Goal: Transaction & Acquisition: Purchase product/service

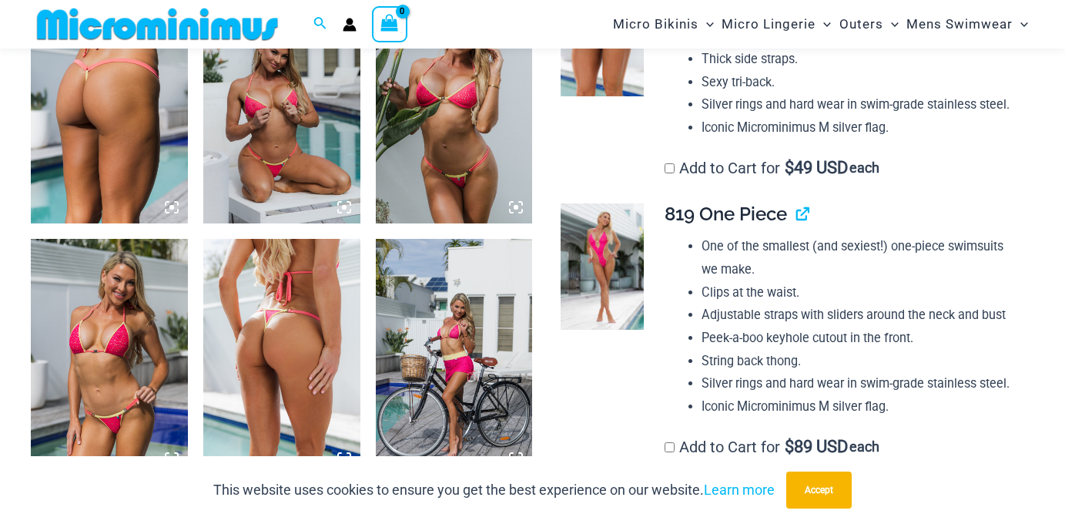
scroll to position [1527, 0]
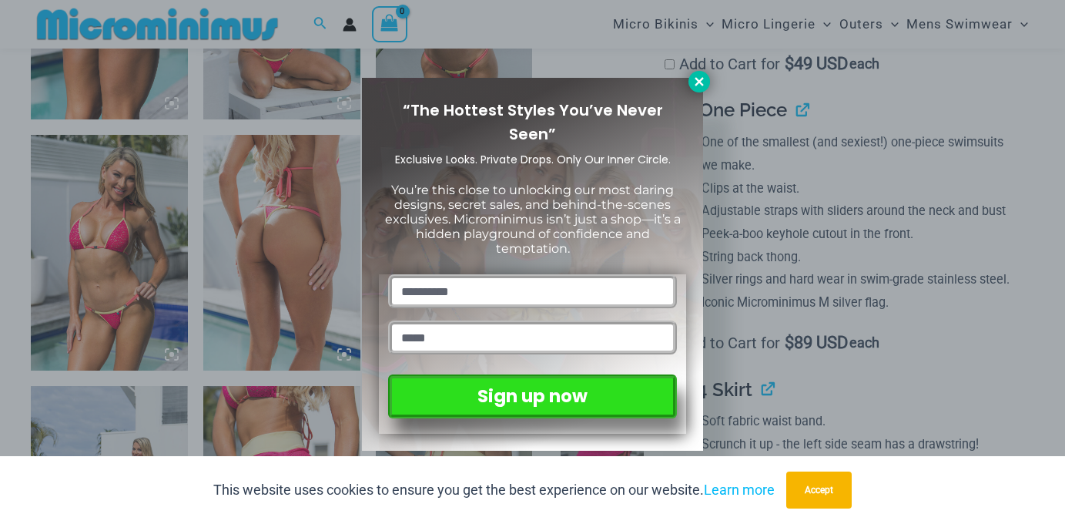
click at [697, 76] on icon at bounding box center [700, 82] width 14 height 14
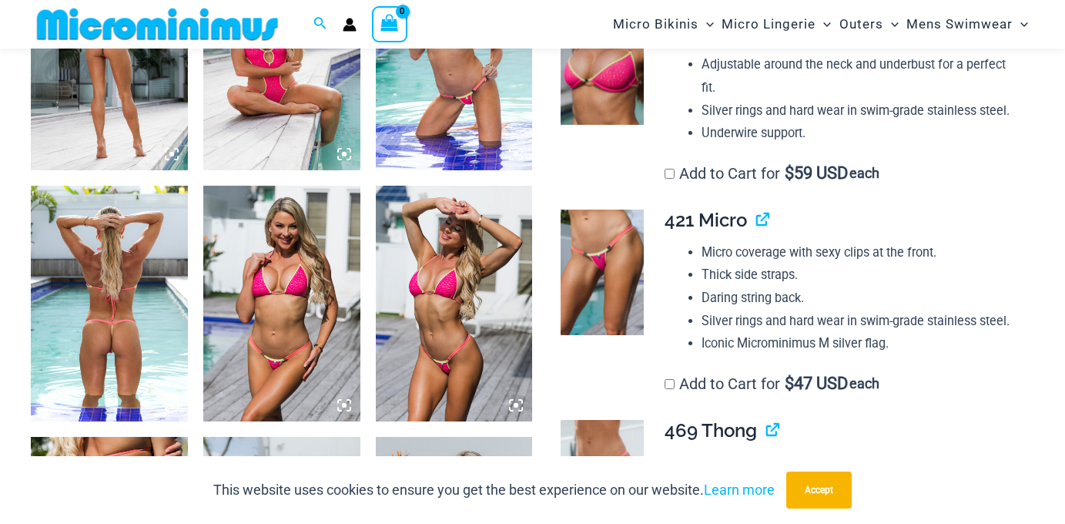
scroll to position [968, 0]
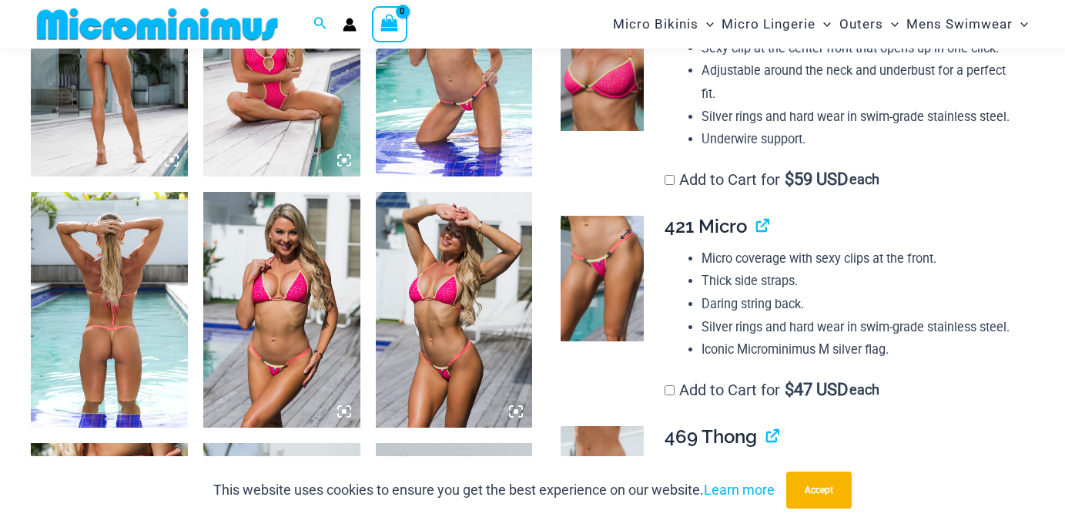
click at [636, 239] on img at bounding box center [603, 279] width 84 height 126
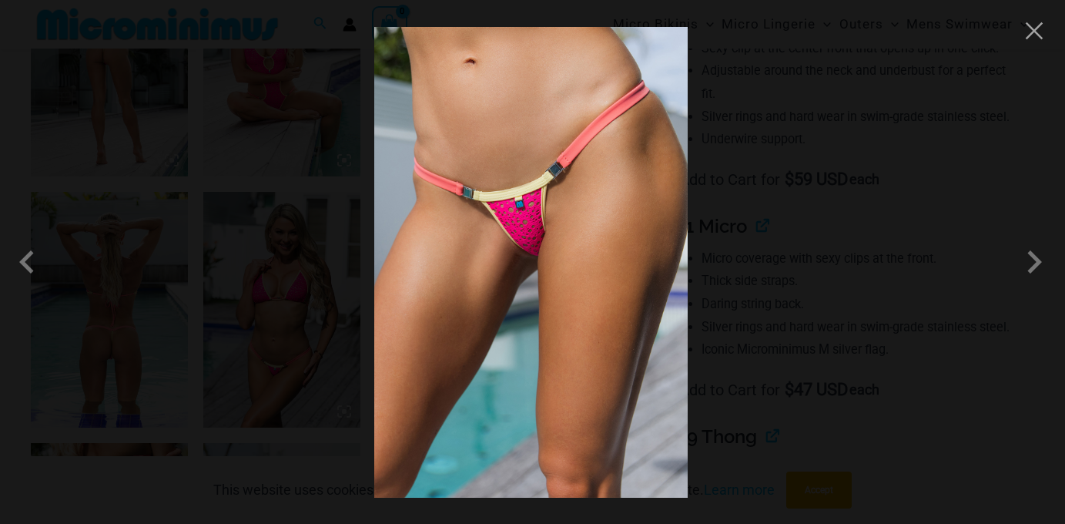
click at [830, 196] on div at bounding box center [532, 262] width 1065 height 524
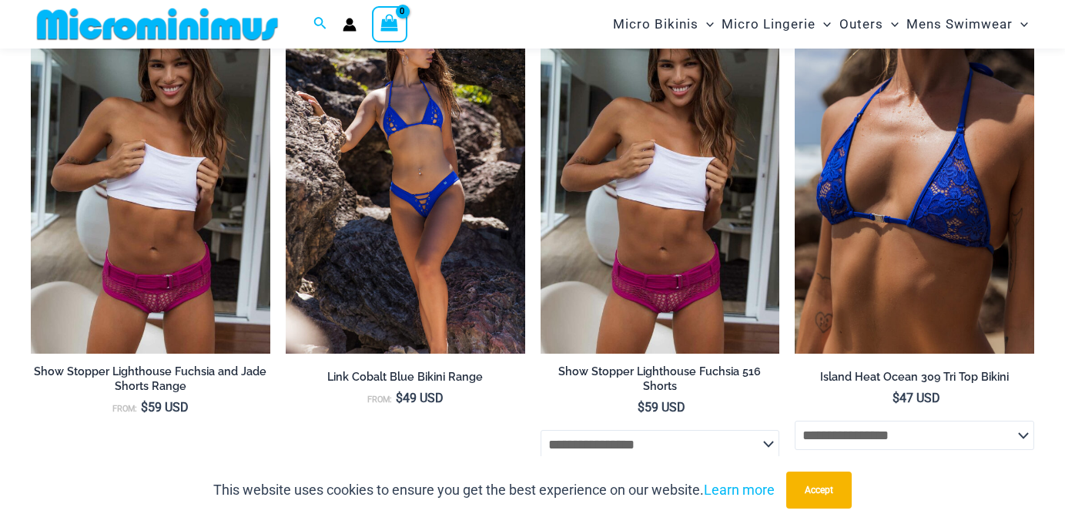
scroll to position [5054, 0]
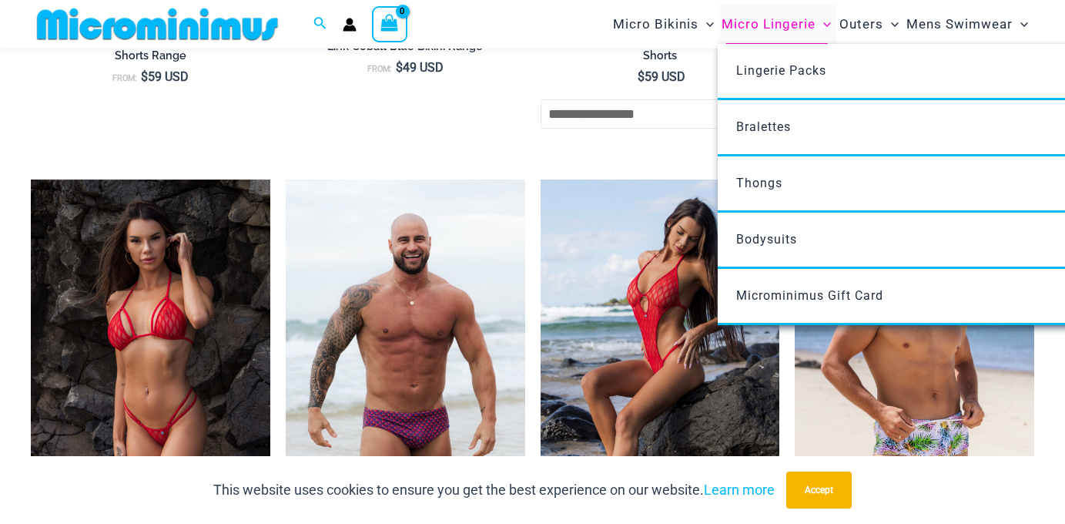
click at [771, 22] on span "Micro Lingerie" at bounding box center [769, 24] width 94 height 39
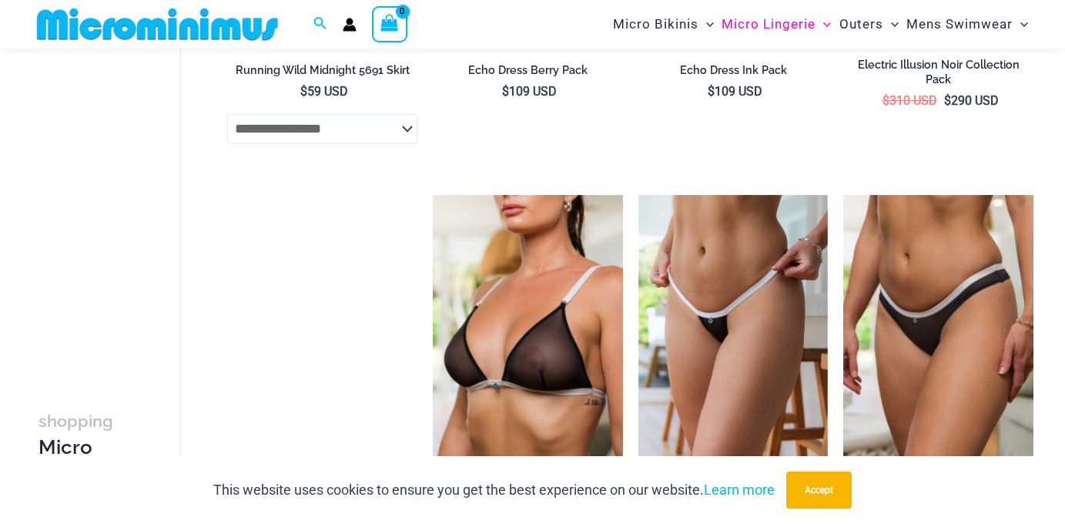
scroll to position [2432, 0]
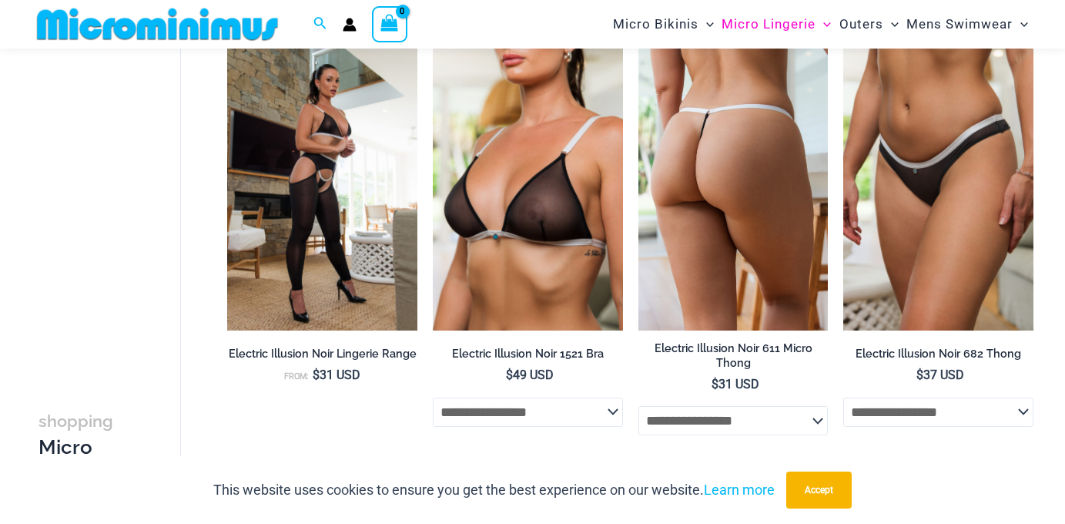
click at [760, 210] on img at bounding box center [734, 187] width 190 height 285
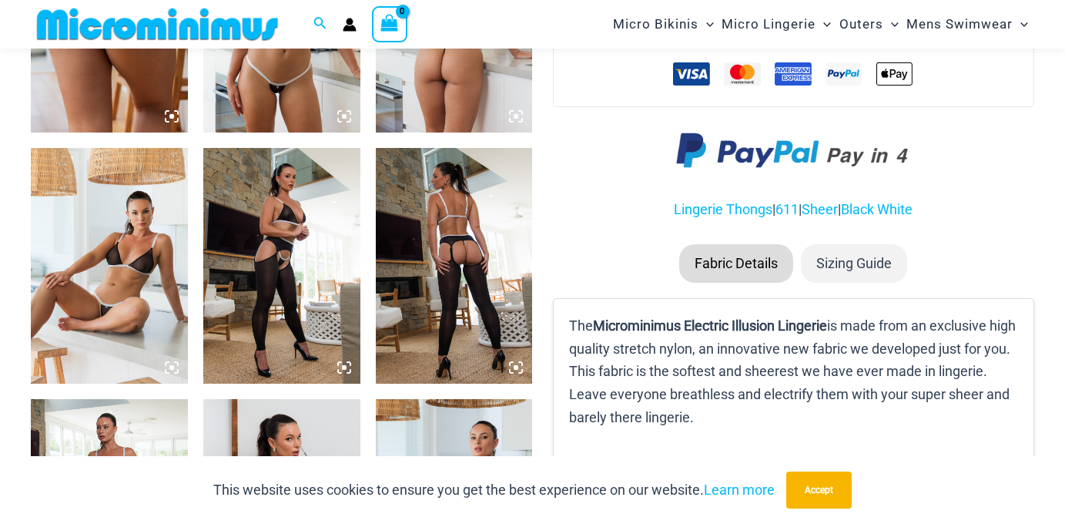
scroll to position [1028, 0]
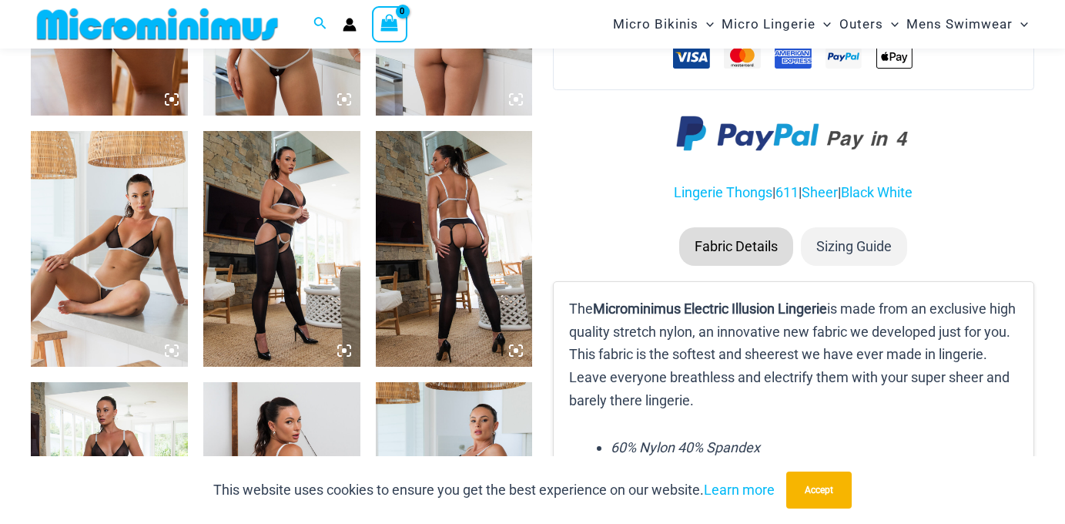
click at [484, 251] on img at bounding box center [454, 249] width 157 height 236
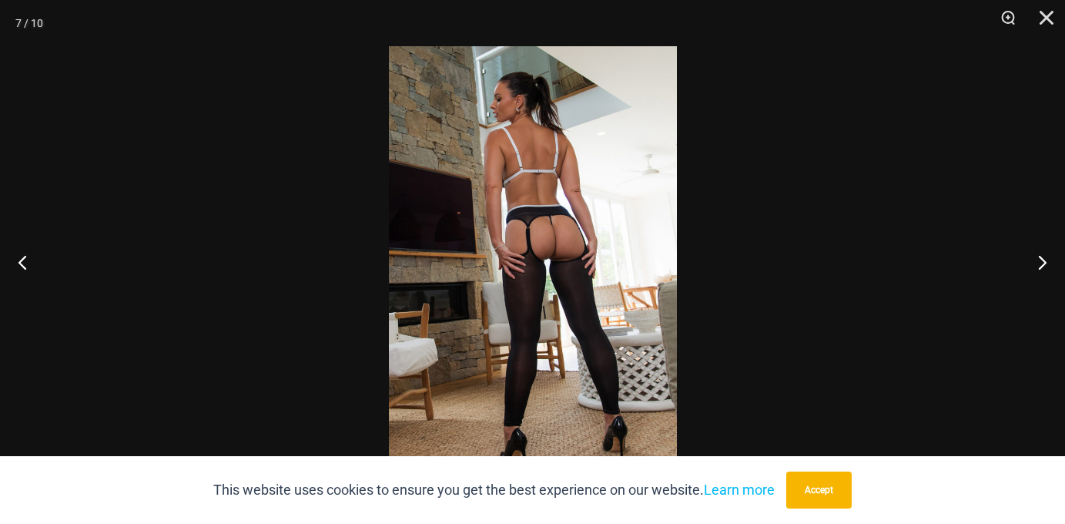
click at [484, 251] on img at bounding box center [533, 261] width 288 height 431
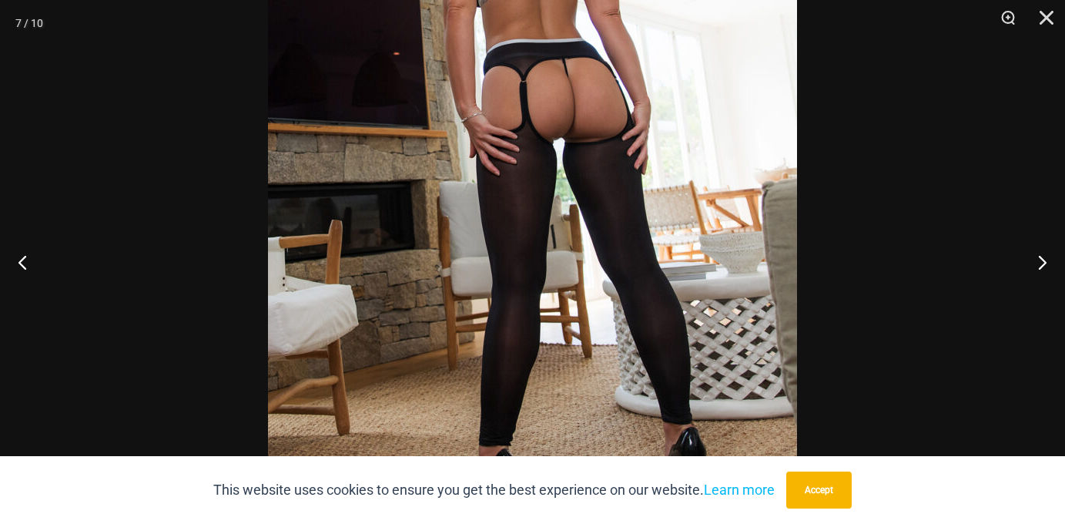
click at [485, 169] on img at bounding box center [532, 143] width 529 height 793
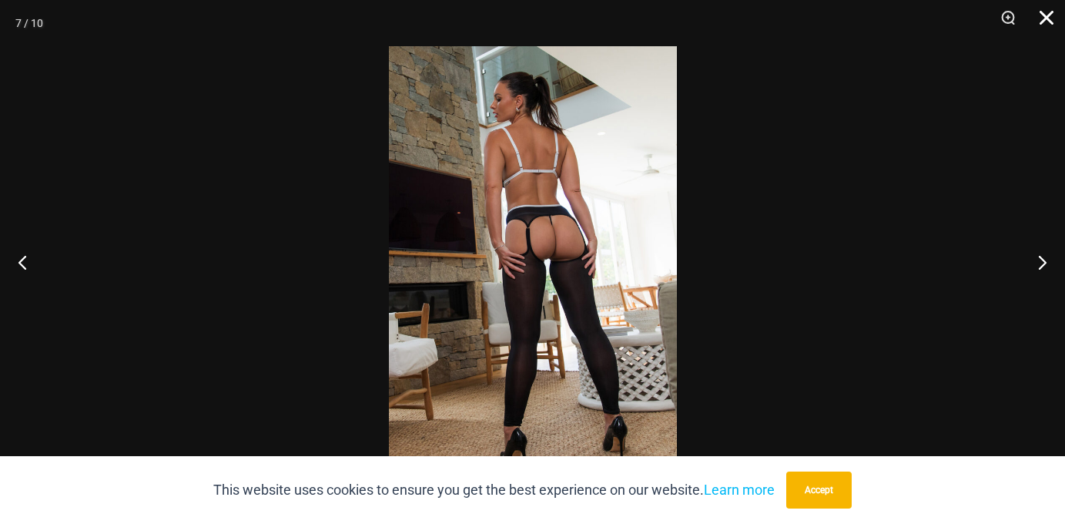
click at [1048, 15] on button "Close" at bounding box center [1041, 23] width 39 height 46
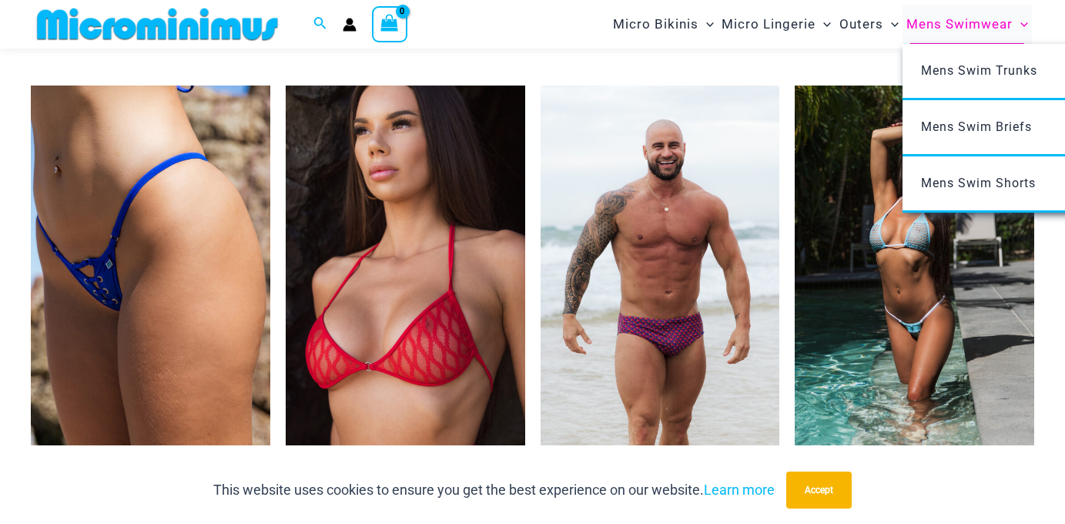
scroll to position [4177, 0]
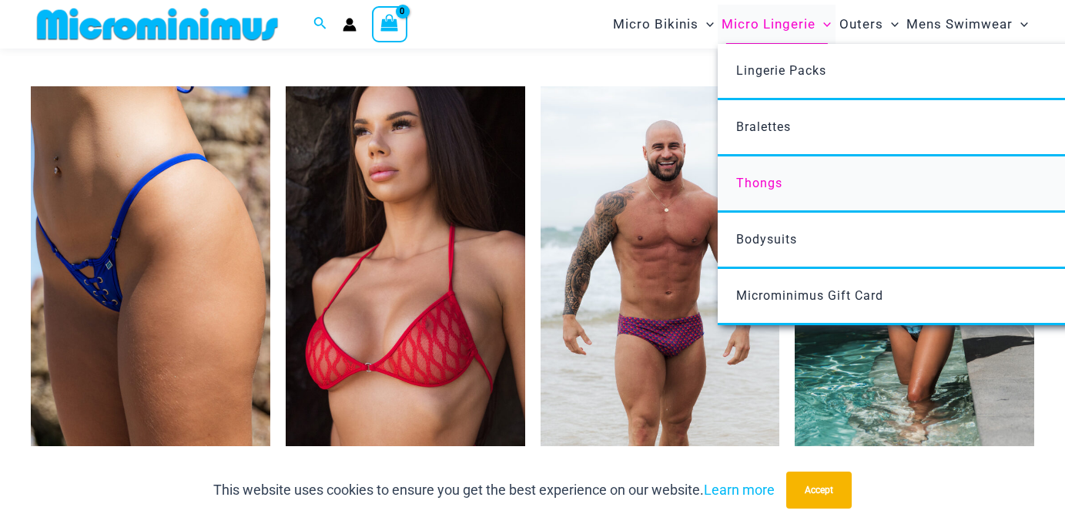
click at [755, 182] on span "Thongs" at bounding box center [759, 183] width 46 height 15
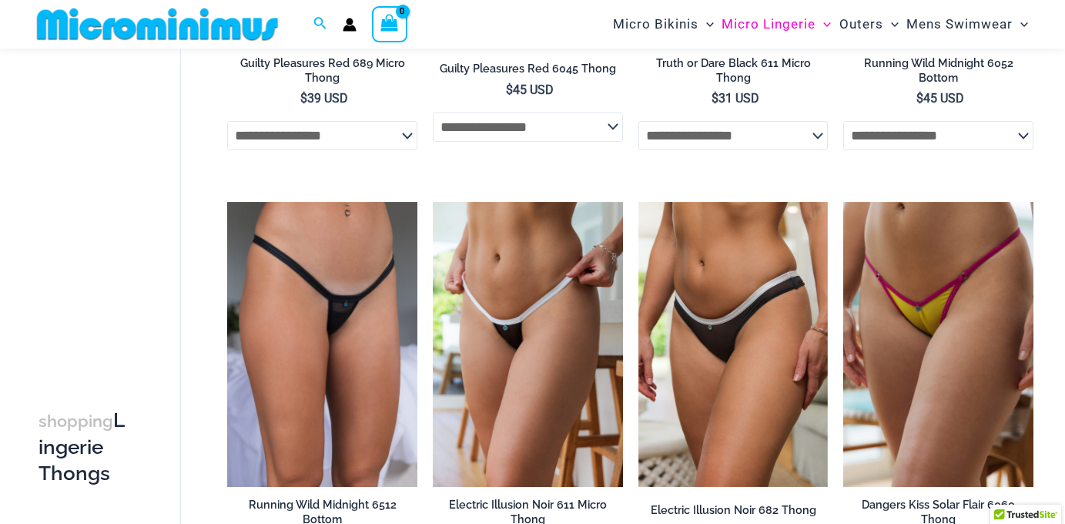
scroll to position [539, 0]
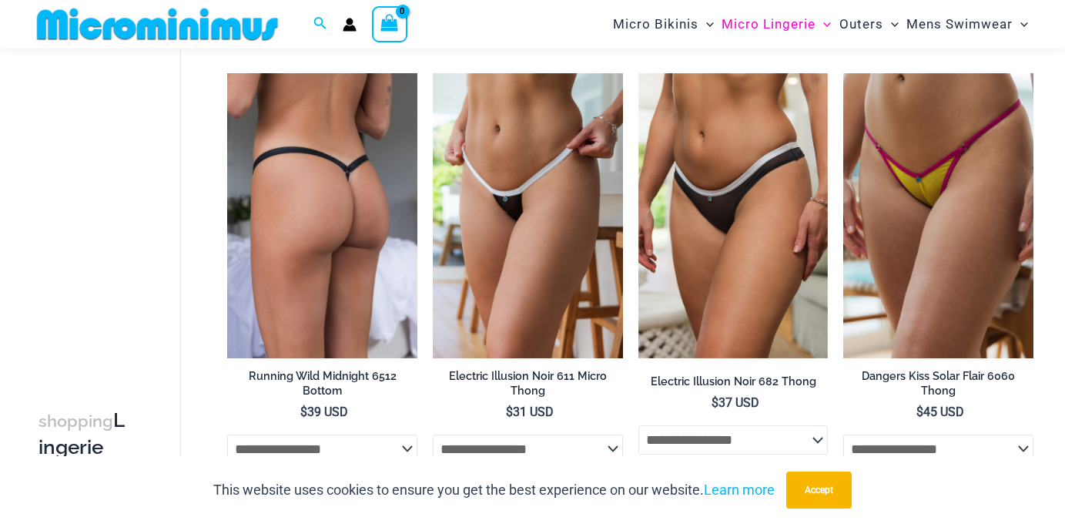
click at [383, 170] on img at bounding box center [322, 215] width 190 height 285
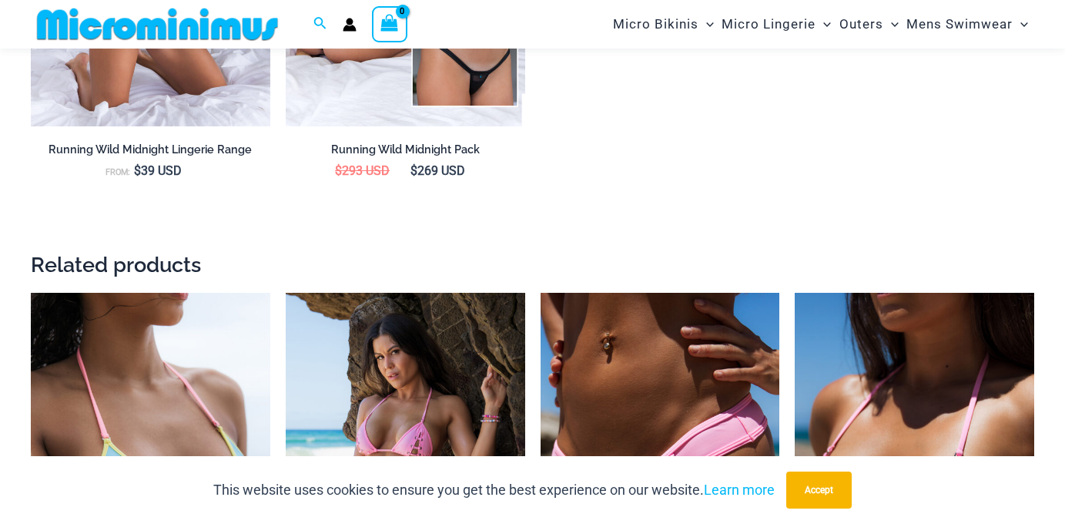
scroll to position [2305, 0]
